Goal: Transaction & Acquisition: Download file/media

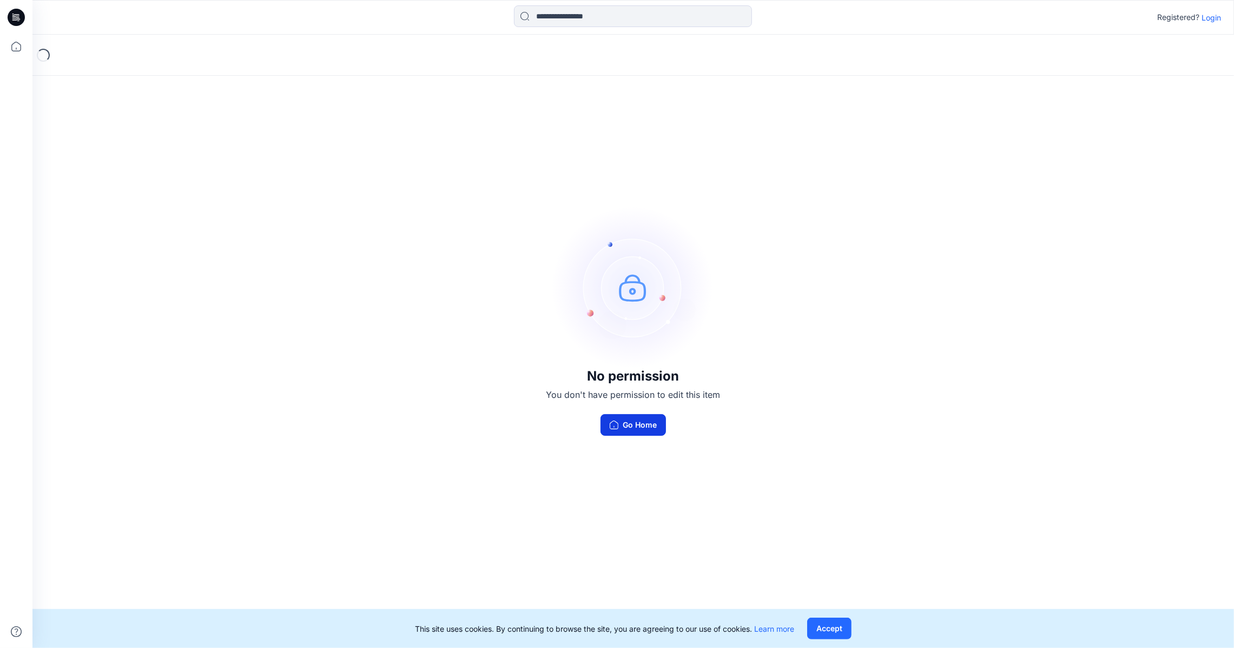
click at [636, 426] on button "Go Home" at bounding box center [632, 425] width 65 height 22
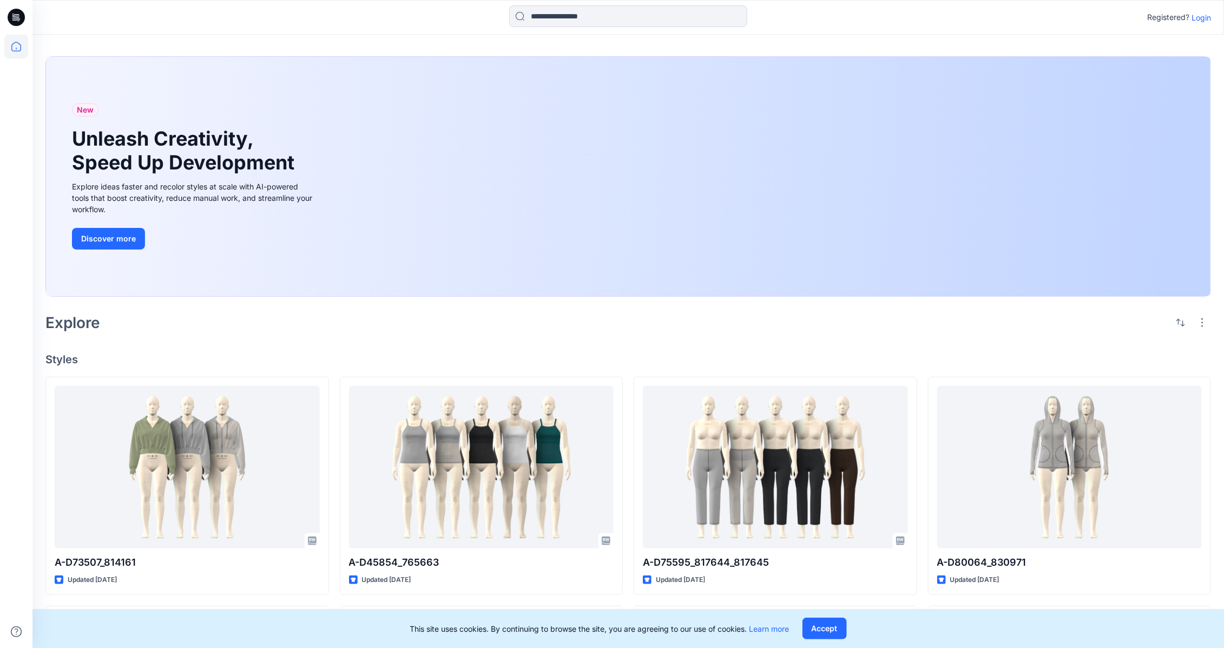
click at [1207, 16] on p "Login" at bounding box center [1200, 17] width 19 height 11
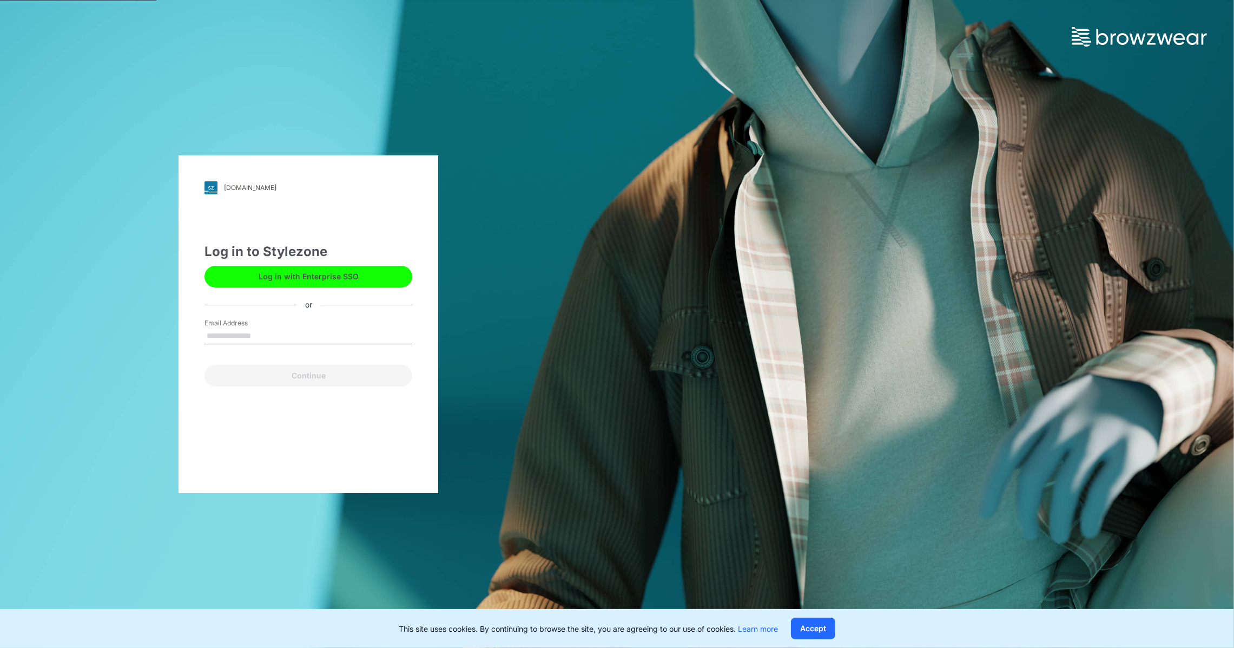
click at [353, 274] on button "Log in with Enterprise SSO" at bounding box center [308, 277] width 208 height 22
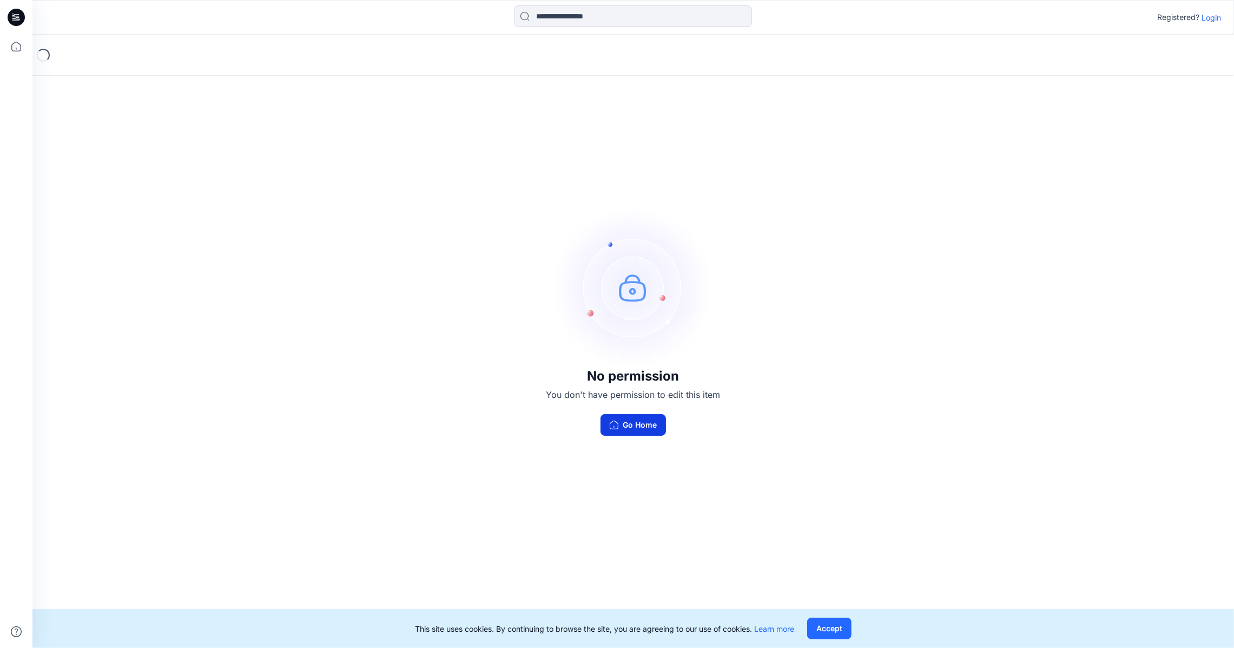
click at [645, 426] on button "Go Home" at bounding box center [632, 425] width 65 height 22
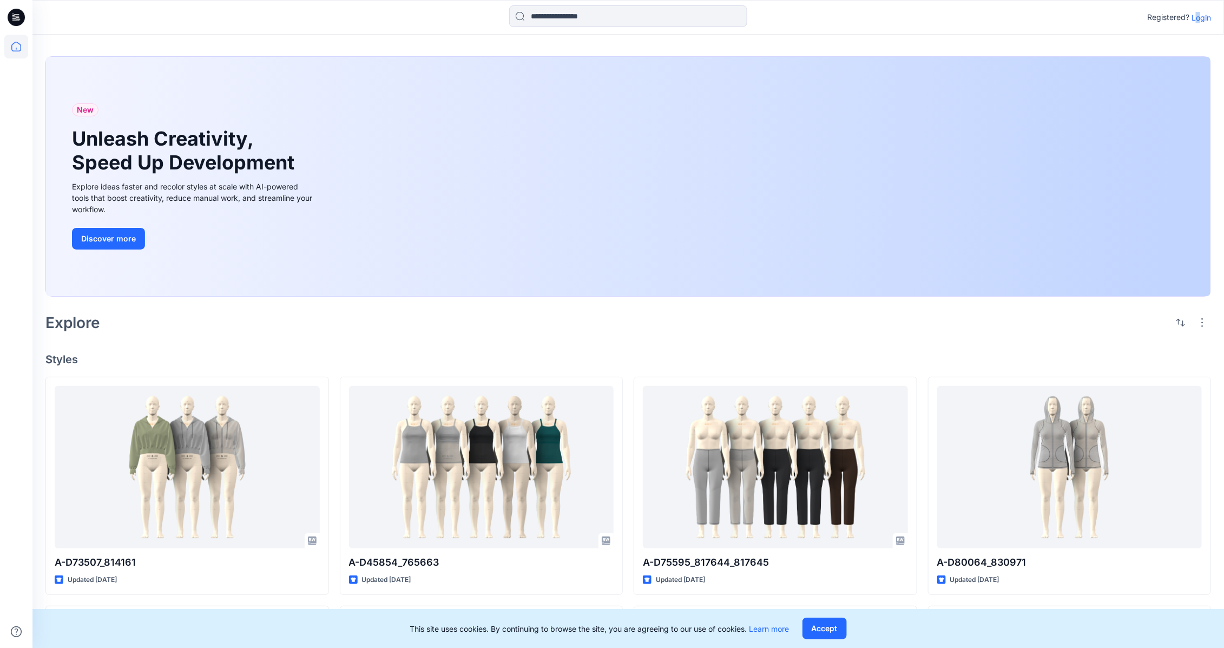
click at [1198, 18] on p "Login" at bounding box center [1200, 17] width 19 height 11
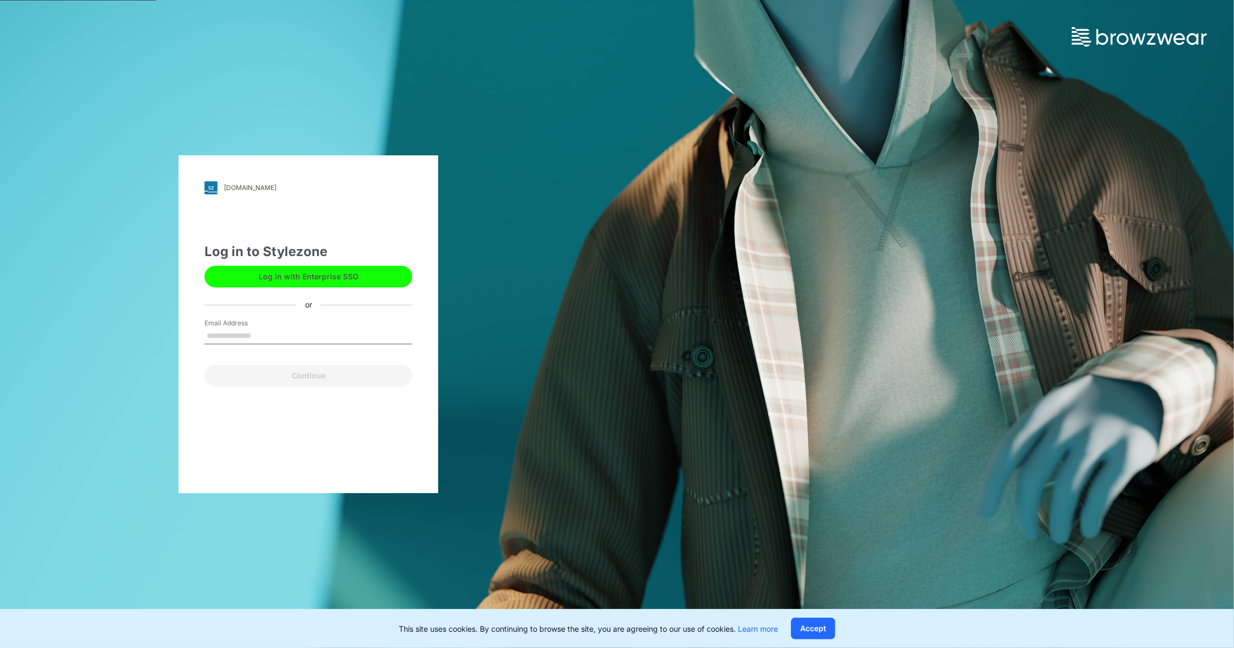
click at [347, 285] on button "Log in with Enterprise SSO" at bounding box center [308, 277] width 208 height 22
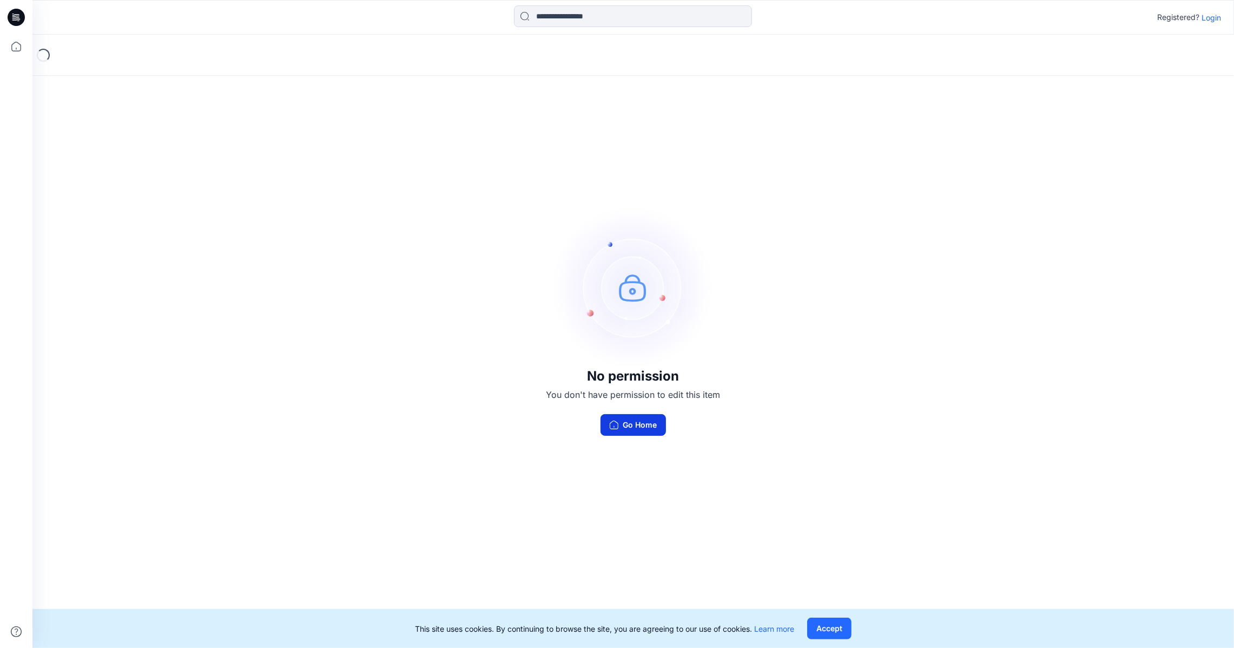
click at [620, 423] on button "Go Home" at bounding box center [632, 425] width 65 height 22
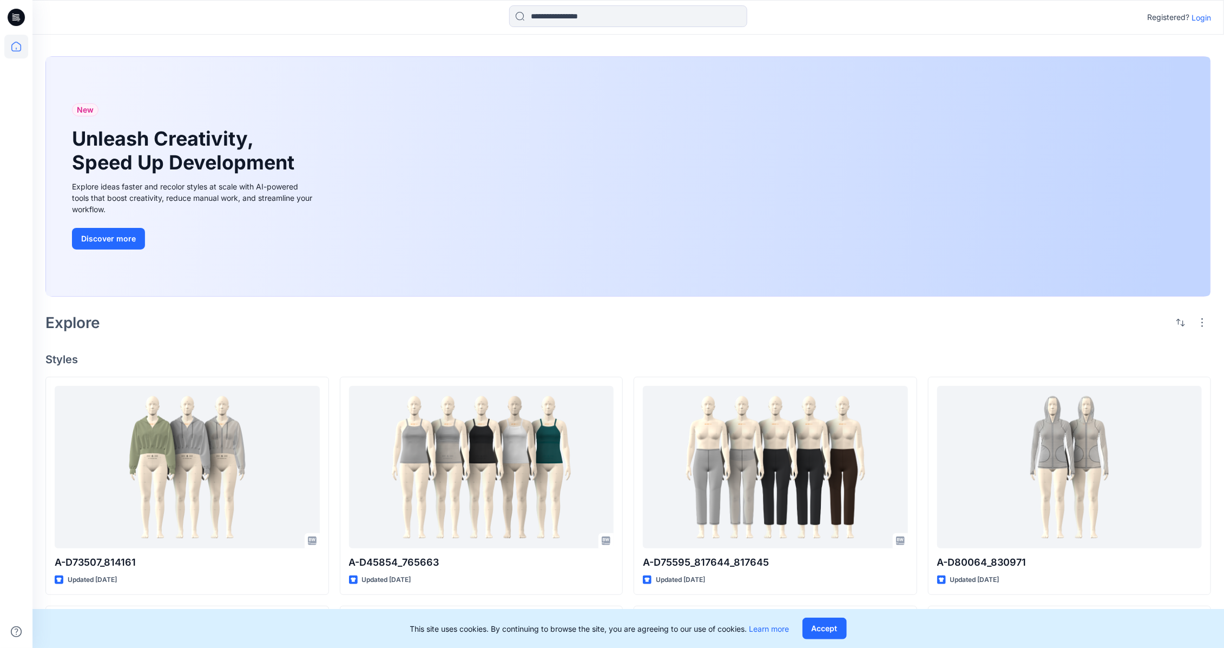
click at [1199, 19] on p "Login" at bounding box center [1200, 17] width 19 height 11
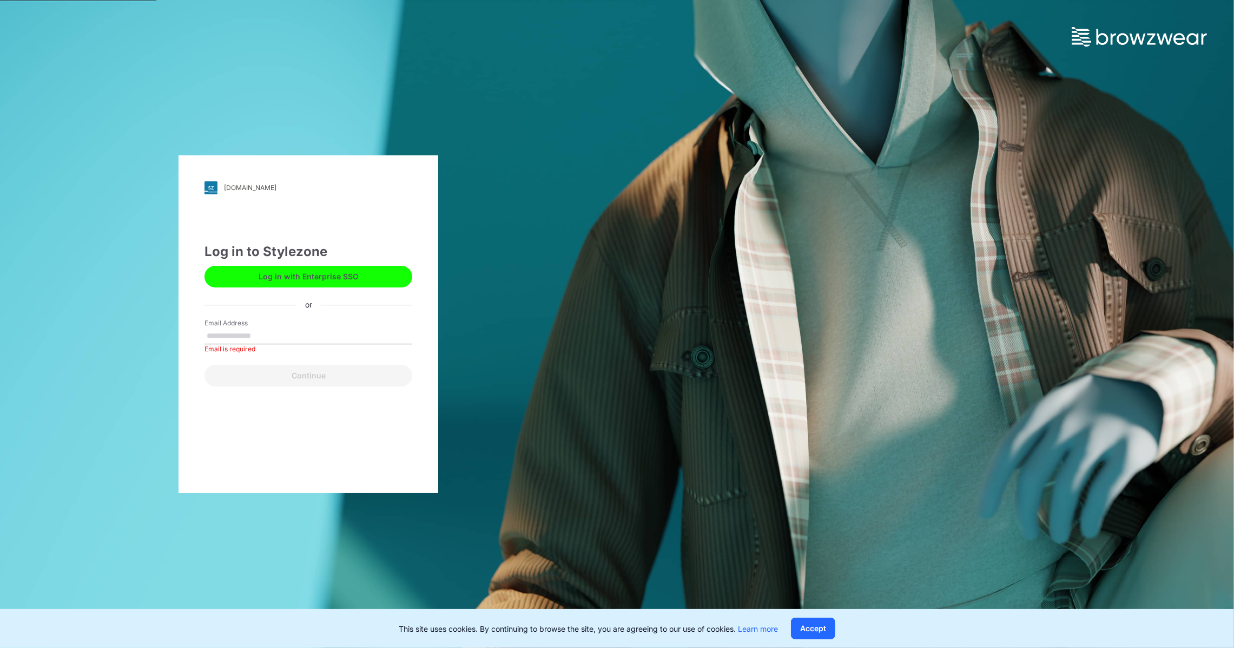
click at [282, 277] on button "Log in with Enterprise SSO" at bounding box center [308, 277] width 208 height 22
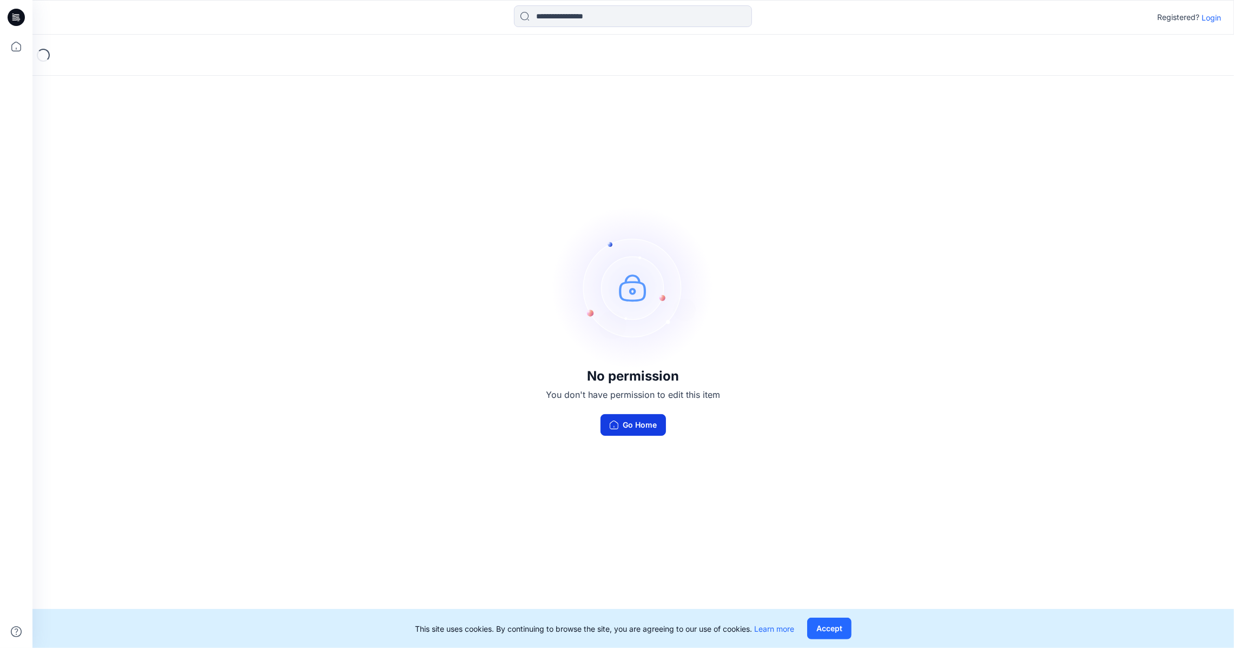
click at [630, 431] on button "Go Home" at bounding box center [632, 425] width 65 height 22
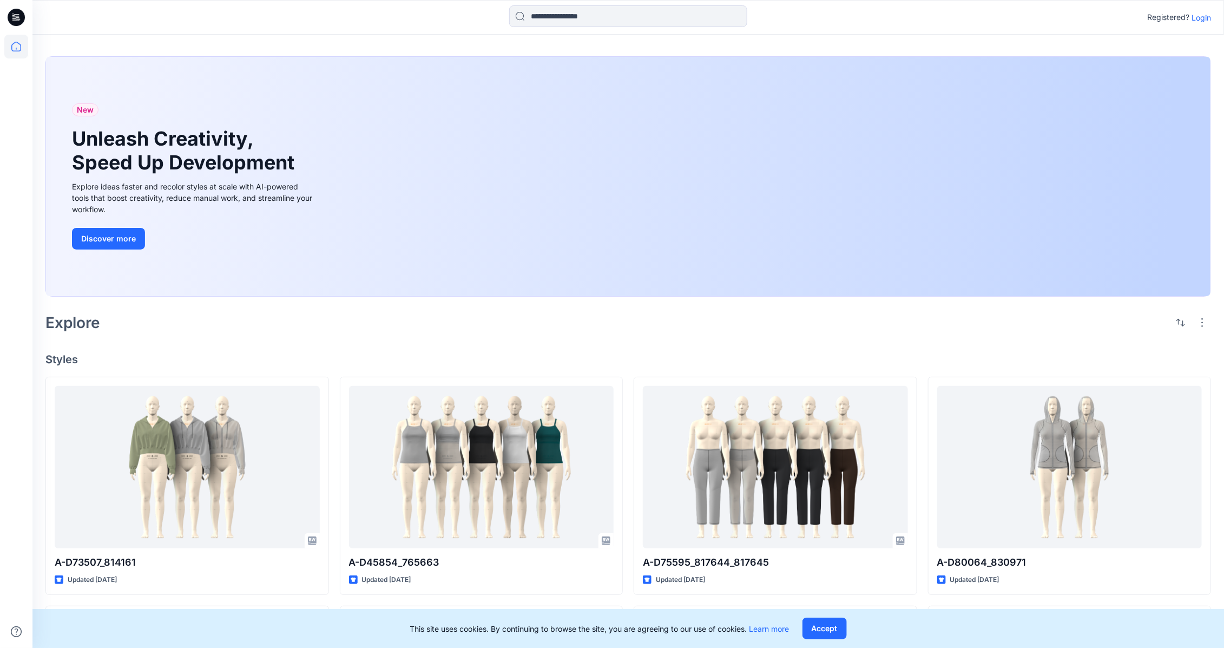
click at [1197, 17] on p "Login" at bounding box center [1200, 17] width 19 height 11
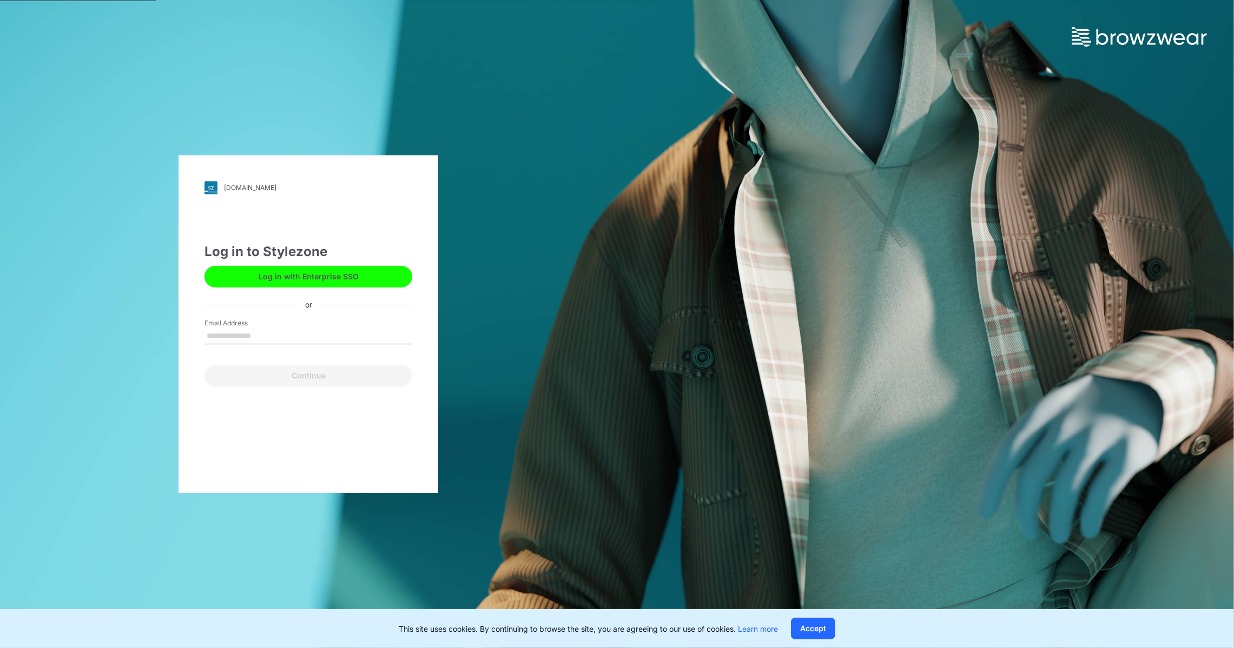
click at [349, 274] on button "Log in with Enterprise SSO" at bounding box center [308, 277] width 208 height 22
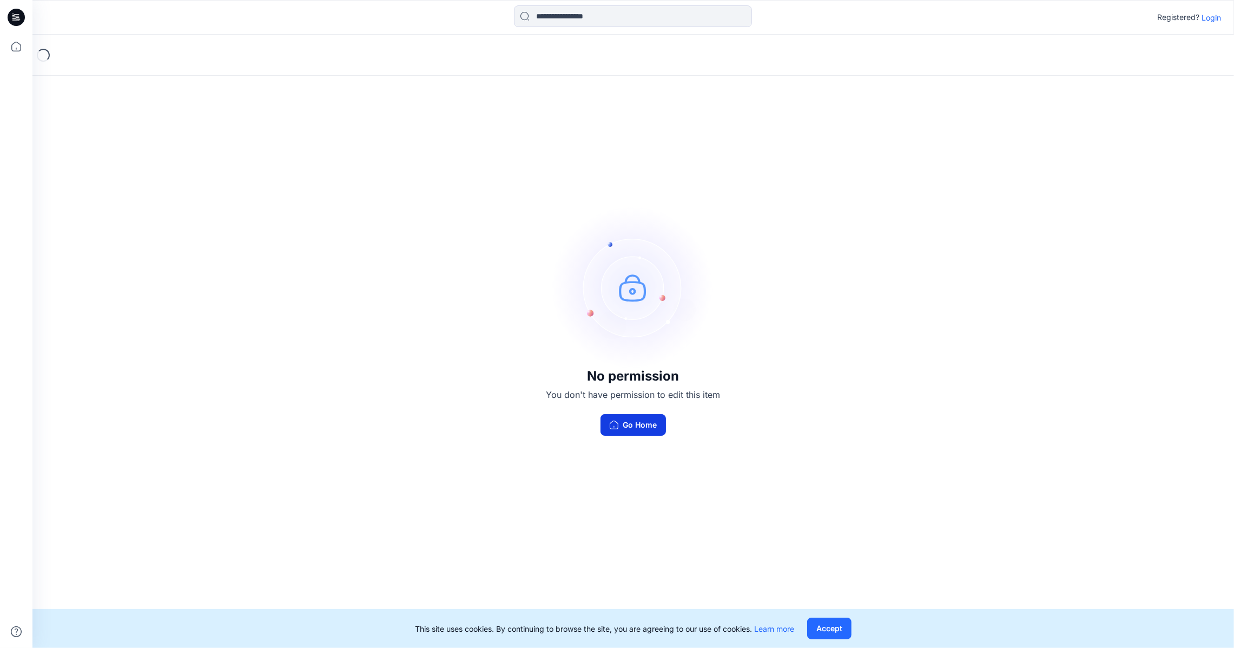
click at [660, 426] on button "Go Home" at bounding box center [632, 425] width 65 height 22
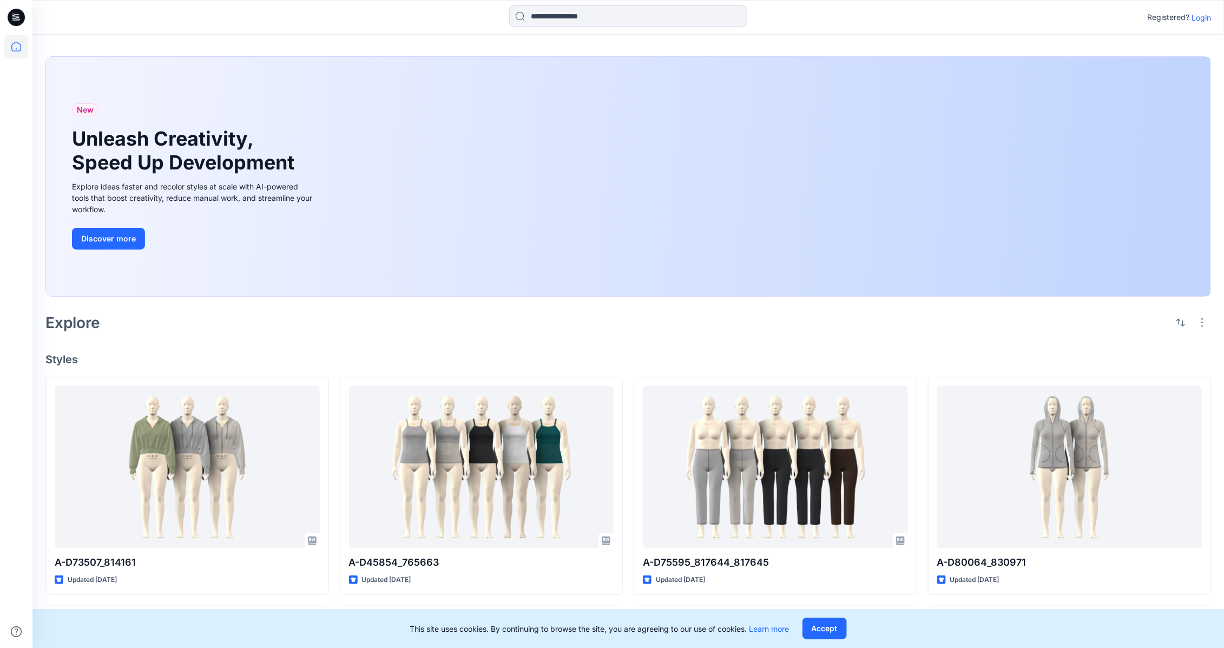
click at [1205, 16] on p "Login" at bounding box center [1200, 17] width 19 height 11
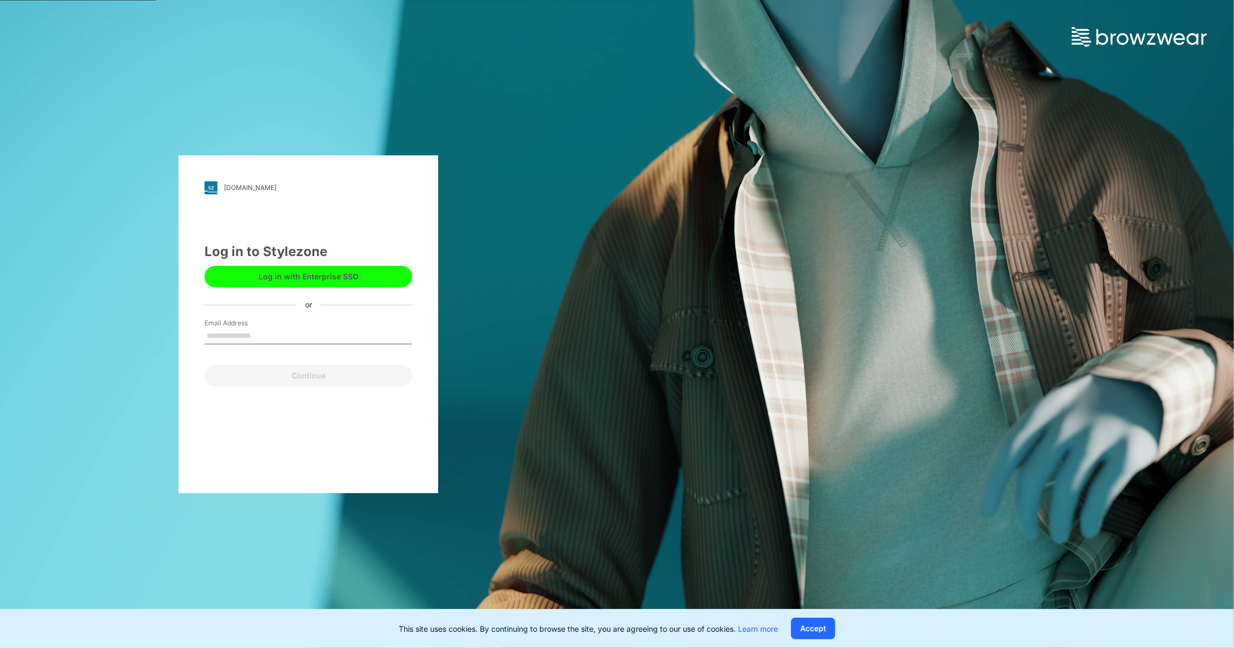
click at [367, 277] on button "Log in with Enterprise SSO" at bounding box center [308, 277] width 208 height 22
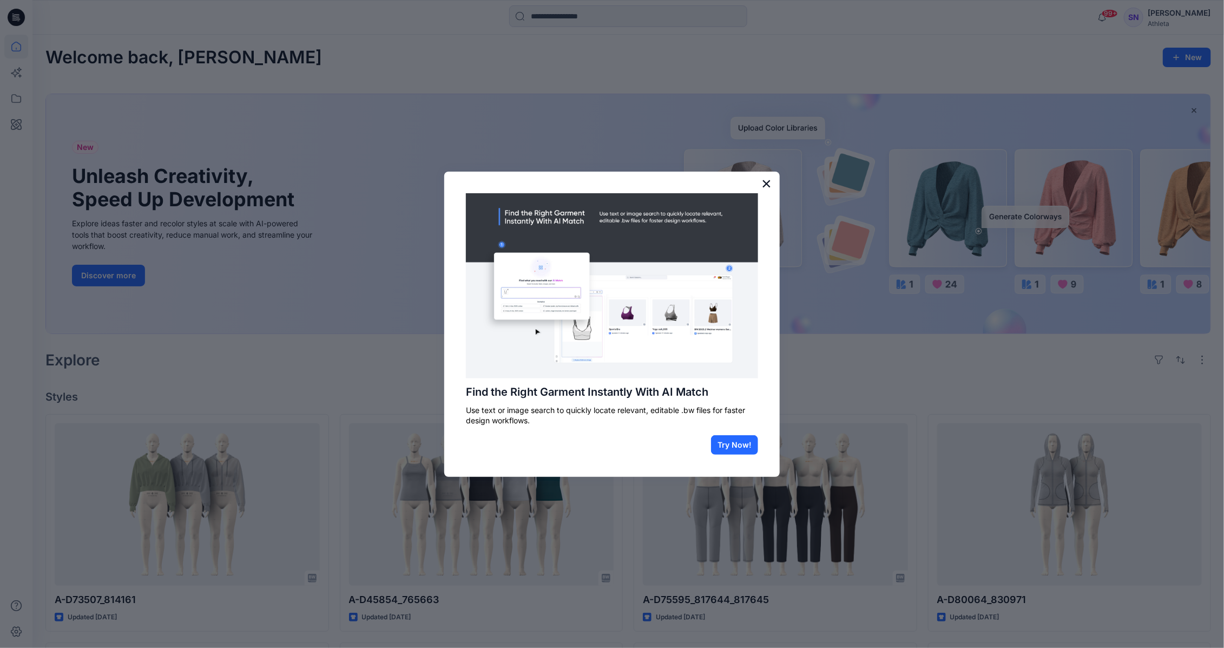
click at [767, 182] on button "×" at bounding box center [766, 183] width 10 height 17
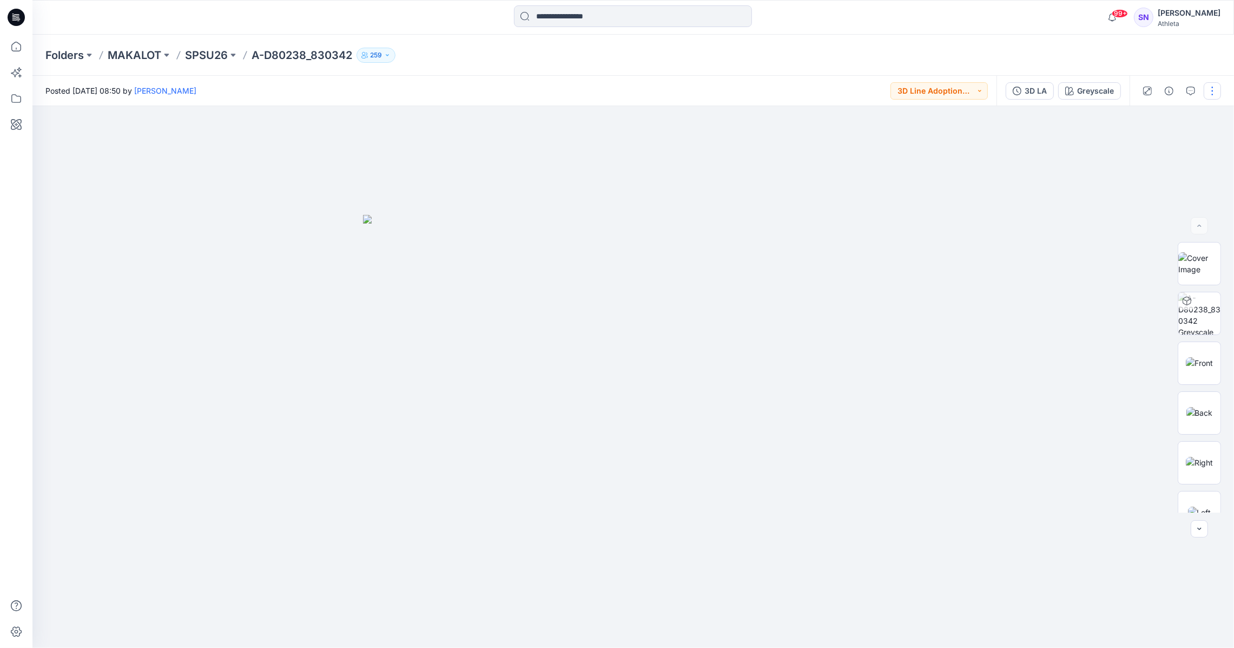
click at [1211, 92] on button "button" at bounding box center [1212, 90] width 17 height 17
click at [953, 88] on button "3D Line Adoption Sample (Vendor)" at bounding box center [938, 90] width 97 height 17
click at [1031, 90] on div "3D LA" at bounding box center [1036, 91] width 22 height 12
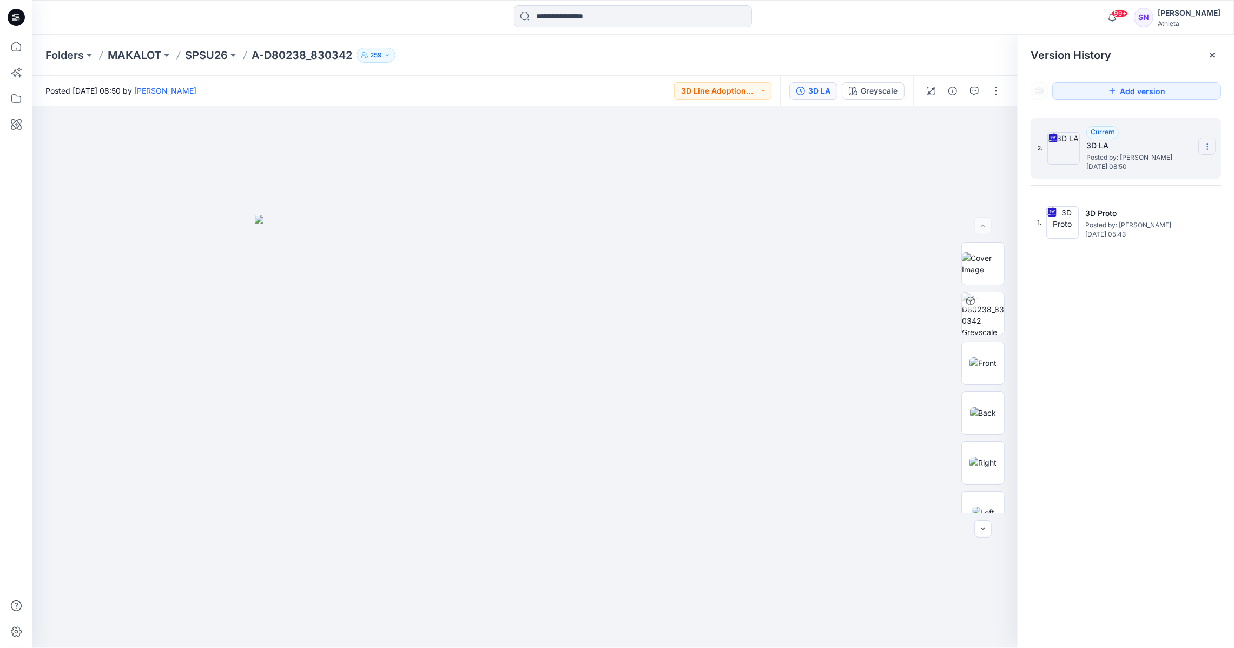
click at [1212, 141] on section at bounding box center [1206, 145] width 17 height 17
click at [1162, 166] on span "Download Source BW File" at bounding box center [1152, 168] width 91 height 13
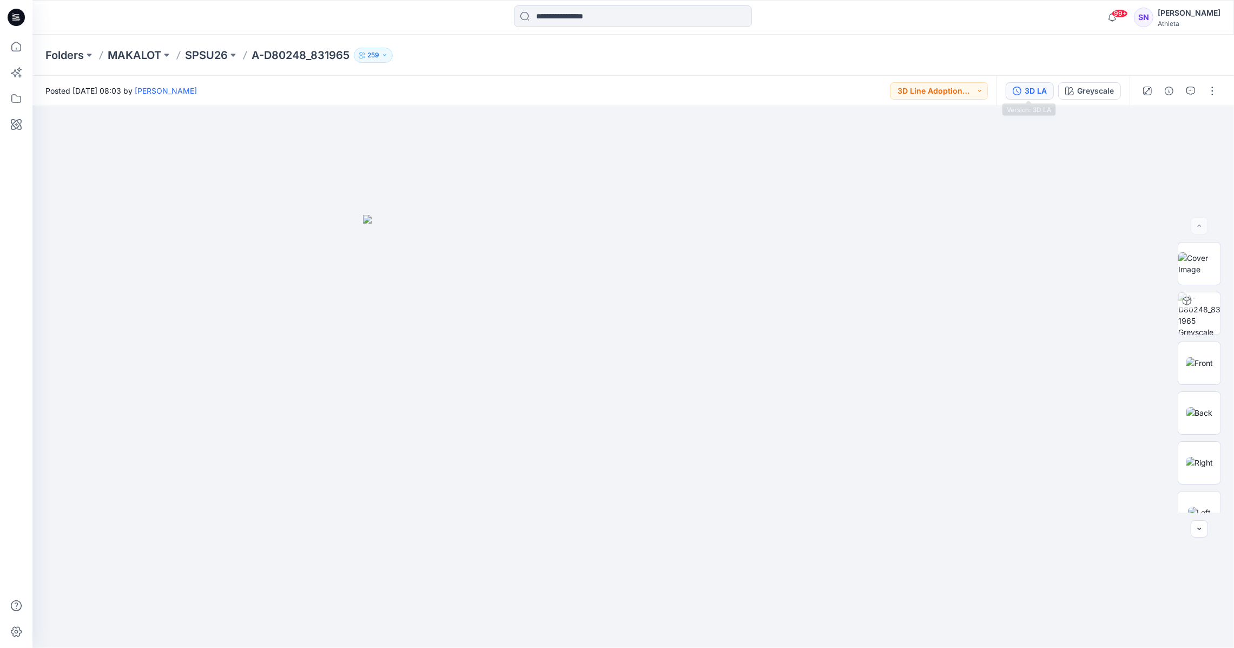
click at [1032, 85] on div "3D LA" at bounding box center [1036, 91] width 22 height 12
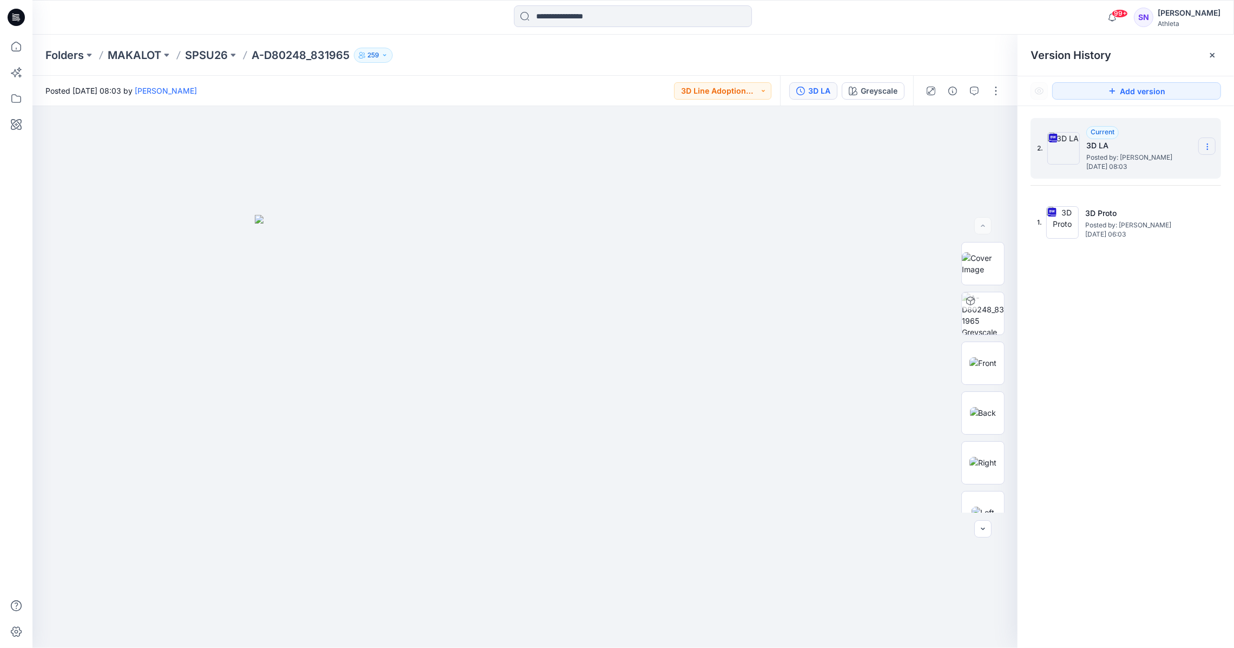
click at [1208, 140] on section at bounding box center [1206, 145] width 17 height 17
click at [1150, 168] on span "Download Source BW File" at bounding box center [1152, 168] width 91 height 13
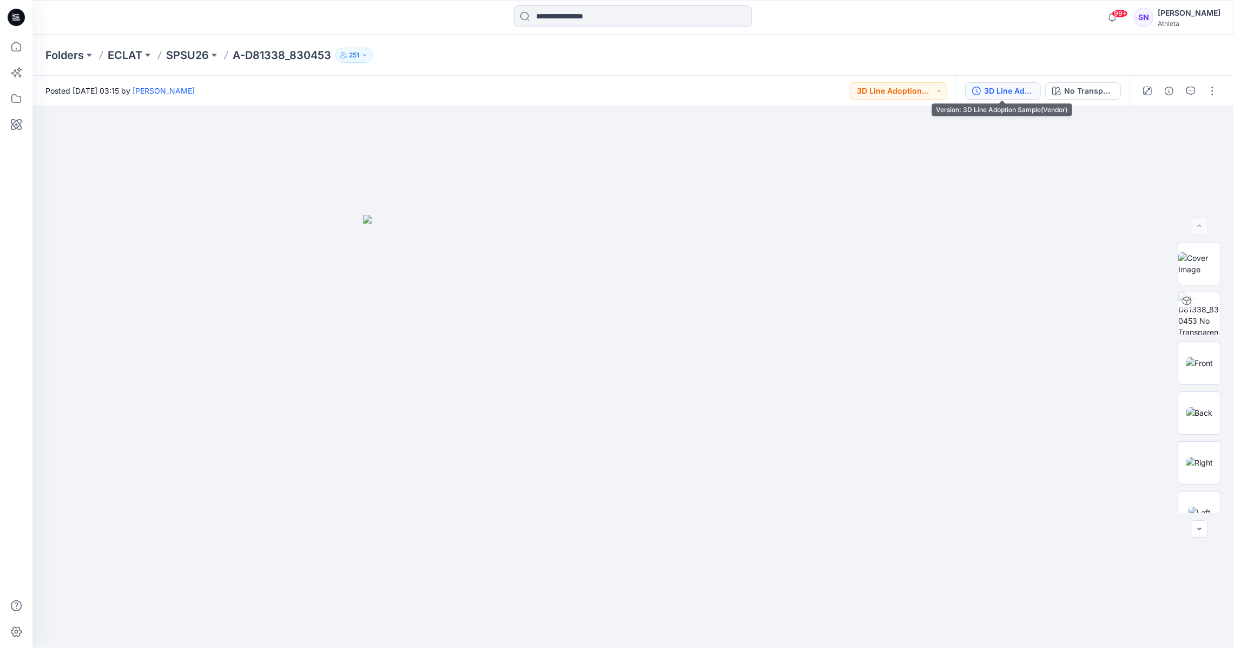
click at [1016, 87] on div "3D Line Adoption Sample(Vendor)" at bounding box center [1009, 91] width 50 height 12
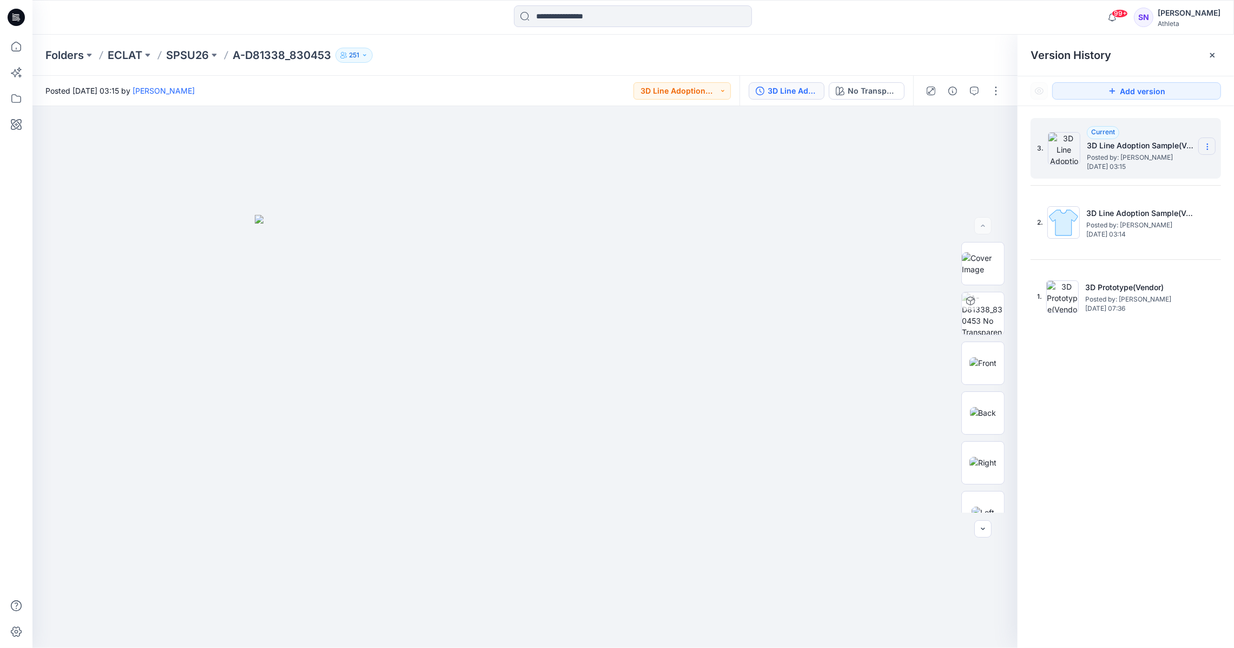
click at [1208, 144] on icon at bounding box center [1207, 146] width 9 height 9
click at [1172, 410] on div "3. Current 3D Line Adoption Sample(Vendor) Posted by: [PERSON_NAME] [DATE] 03:1…" at bounding box center [1126, 384] width 216 height 557
click at [1210, 144] on icon at bounding box center [1207, 146] width 9 height 9
click at [857, 149] on div at bounding box center [524, 377] width 985 height 542
click at [995, 120] on icon "button" at bounding box center [993, 124] width 9 height 9
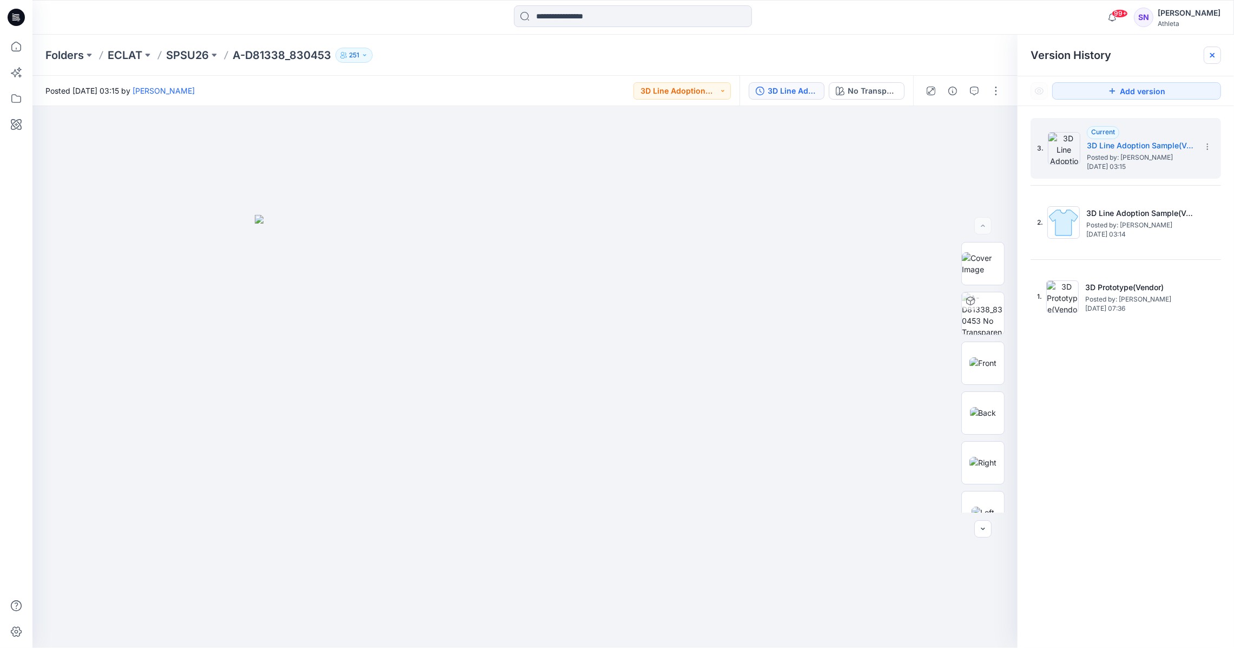
click at [1215, 55] on icon at bounding box center [1212, 55] width 9 height 9
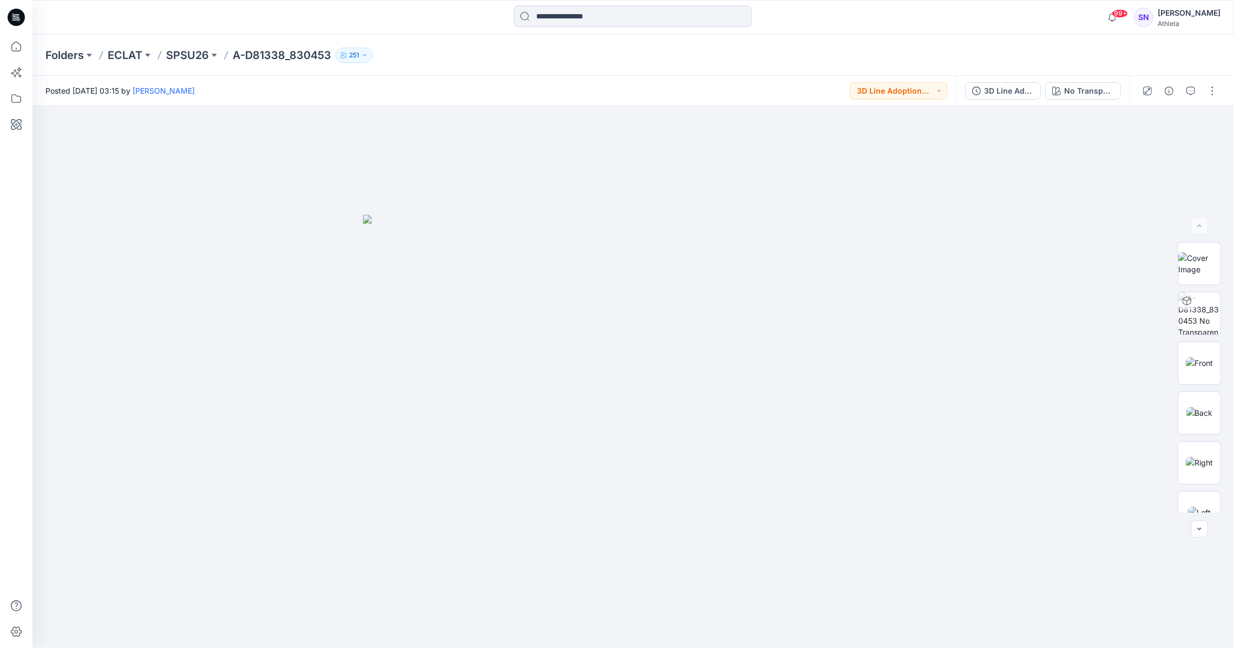
click at [1068, 28] on div "99+ Notifications [PERSON_NAME] has updated A-D45854_765663 with A-D45854_76566…" at bounding box center [632, 17] width 1201 height 24
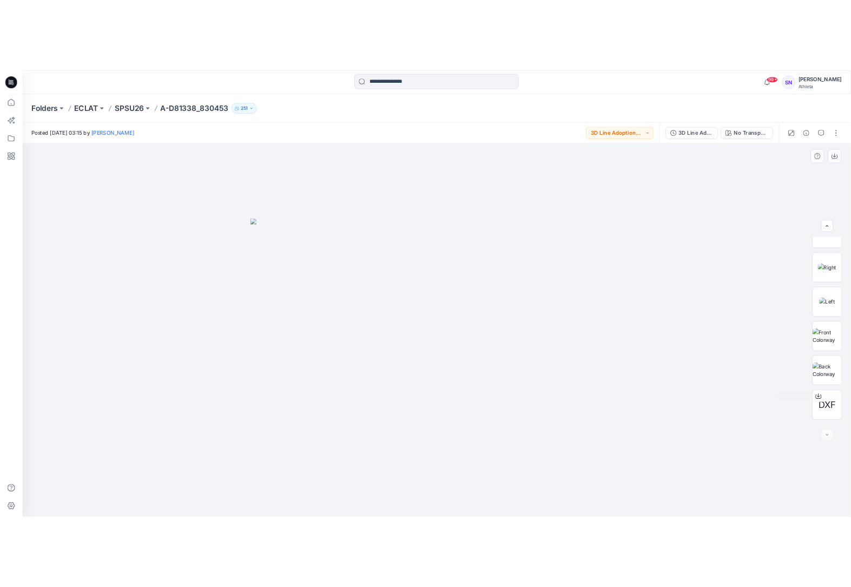
scroll to position [270, 0]
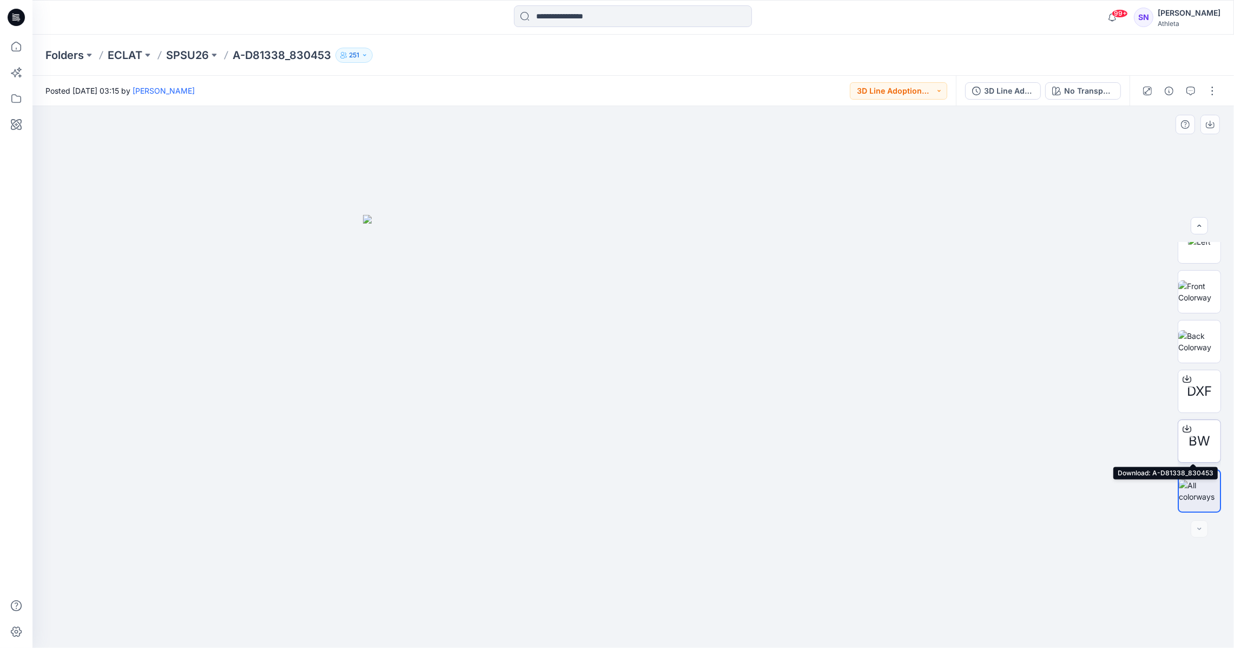
click at [1185, 423] on div at bounding box center [1186, 428] width 17 height 17
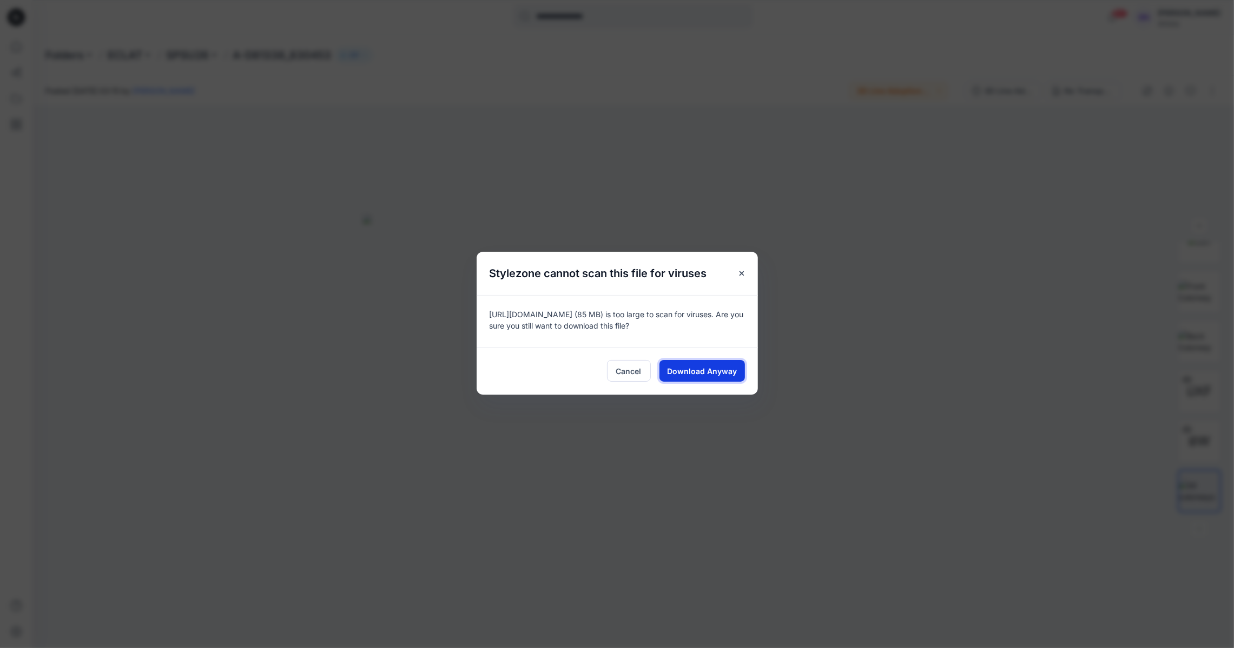
click at [718, 365] on span "Download Anyway" at bounding box center [702, 370] width 70 height 11
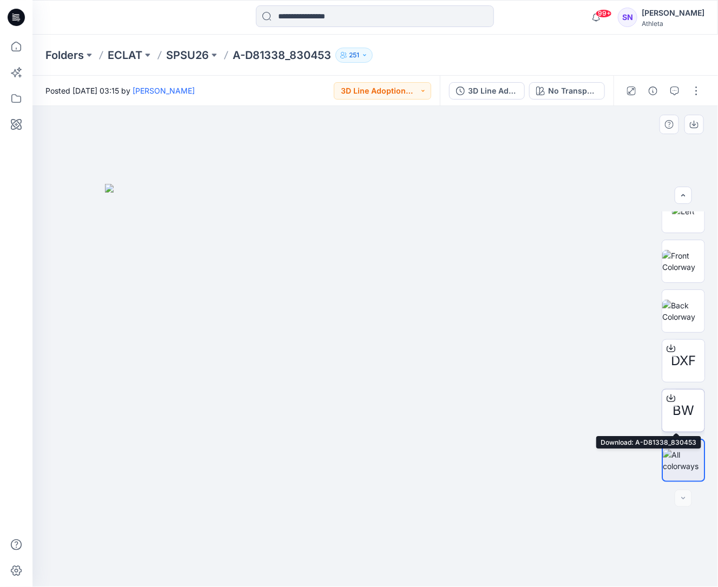
click at [675, 406] on span "BW" at bounding box center [683, 410] width 22 height 19
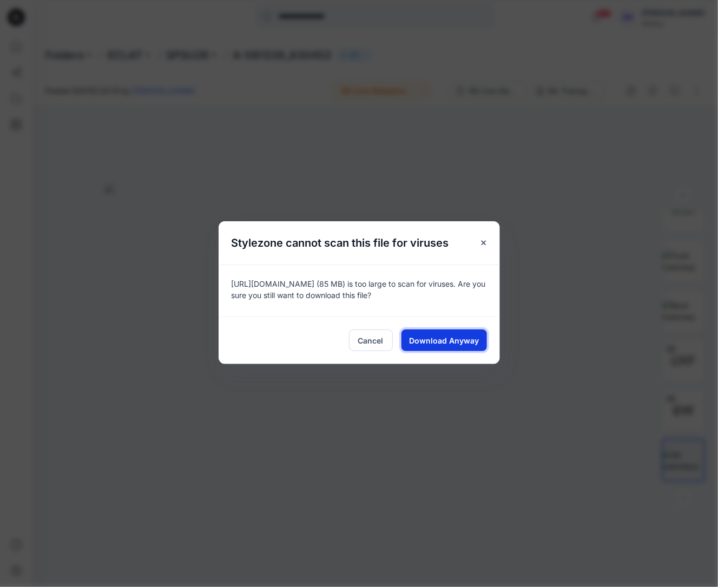
click at [442, 337] on span "Download Anyway" at bounding box center [444, 340] width 70 height 11
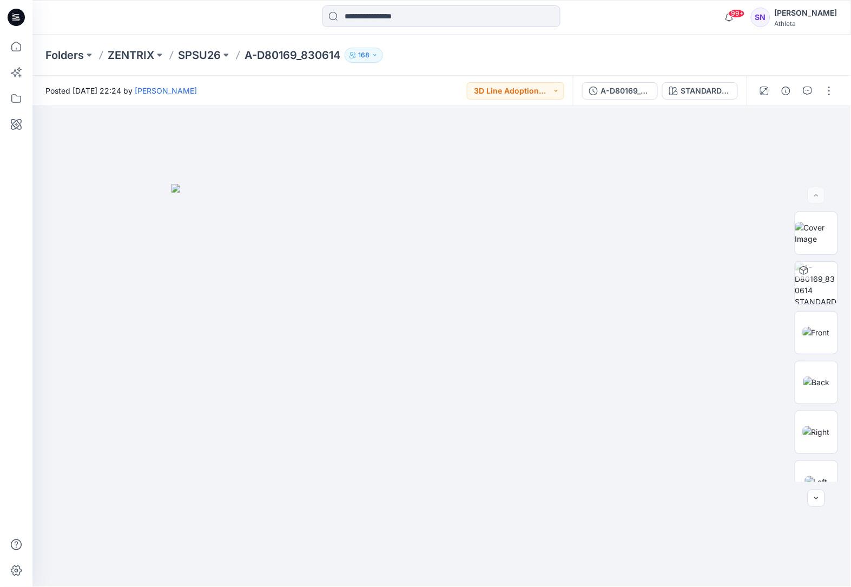
click at [391, 101] on div "Posted Thursday, July 31, 2025 22:24 by Liliana Romero 3D Line Adoption Sample …" at bounding box center [302, 91] width 540 height 30
click at [629, 94] on div "A-D80169_830614" at bounding box center [626, 91] width 50 height 12
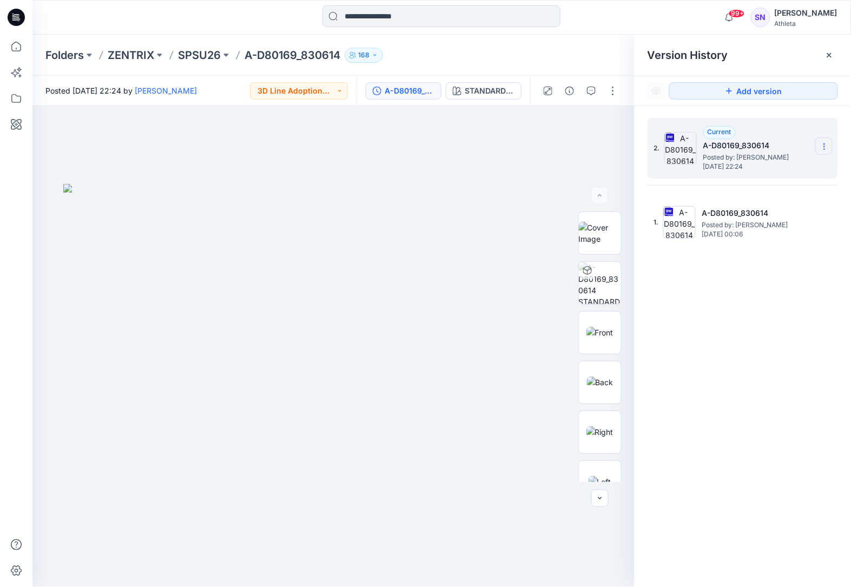
click at [824, 147] on icon at bounding box center [824, 147] width 1 height 1
click at [769, 169] on span "Download Source BW File" at bounding box center [769, 168] width 91 height 13
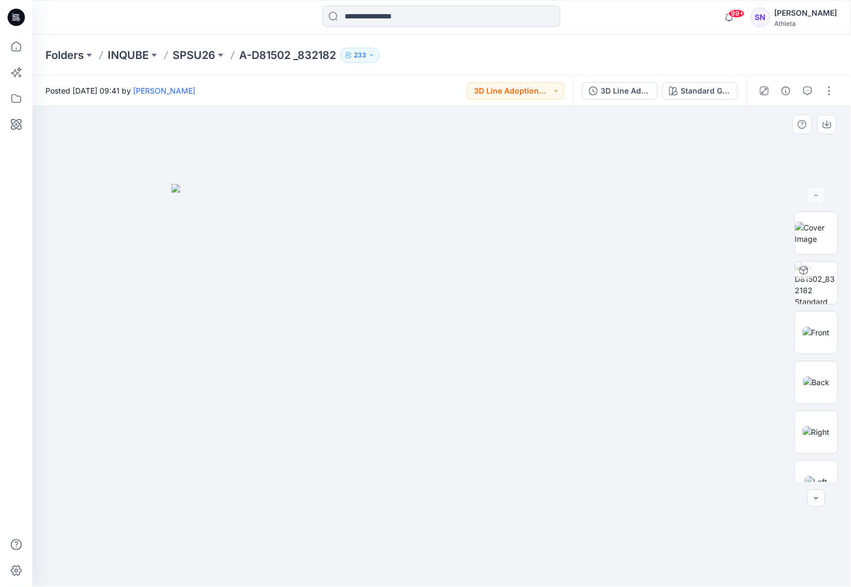
drag, startPoint x: 473, startPoint y: 157, endPoint x: 509, endPoint y: 128, distance: 45.8
click at [473, 157] on div at bounding box center [441, 346] width 819 height 481
click at [636, 84] on button "3D Line Adoption (Vendor)" at bounding box center [620, 90] width 76 height 17
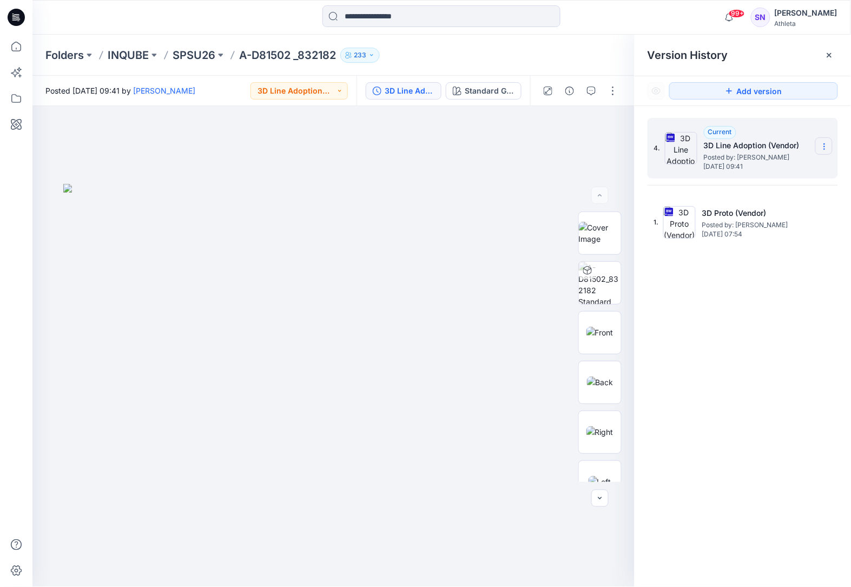
click at [821, 146] on icon at bounding box center [824, 146] width 9 height 9
click at [776, 167] on span "Download Source BW File" at bounding box center [769, 168] width 91 height 13
